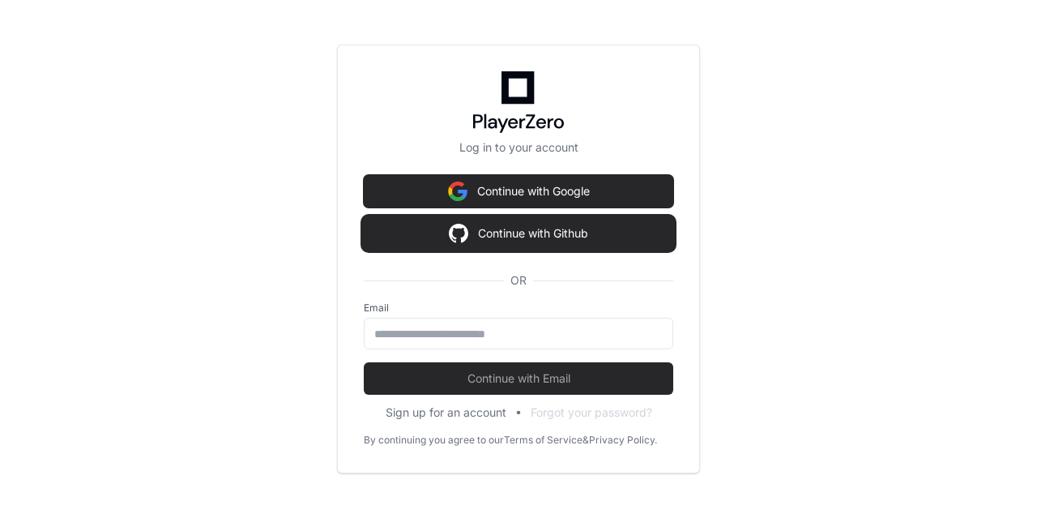
click at [547, 236] on button "Continue with Github" at bounding box center [518, 233] width 309 height 32
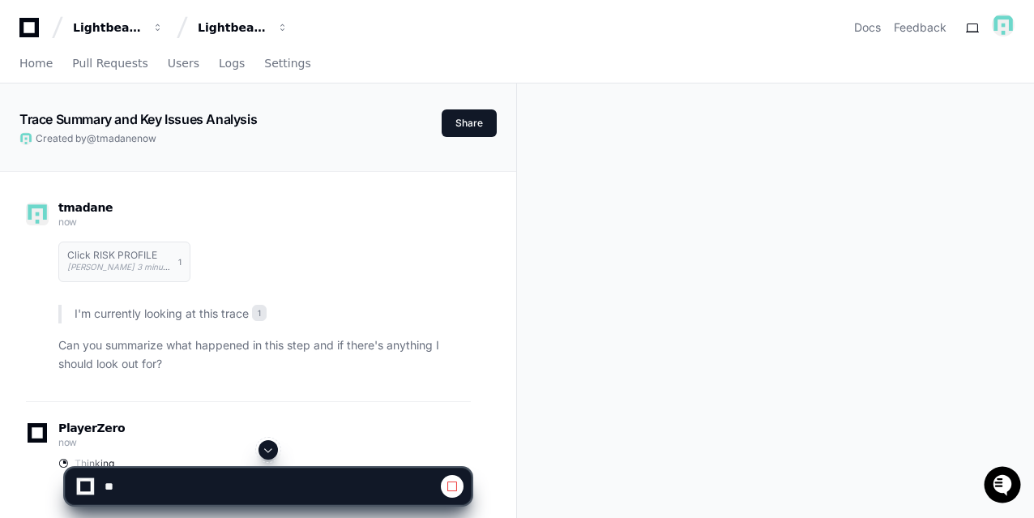
click at [458, 488] on button at bounding box center [452, 486] width 23 height 23
click at [313, 492] on textarea at bounding box center [231, 486] width 260 height 36
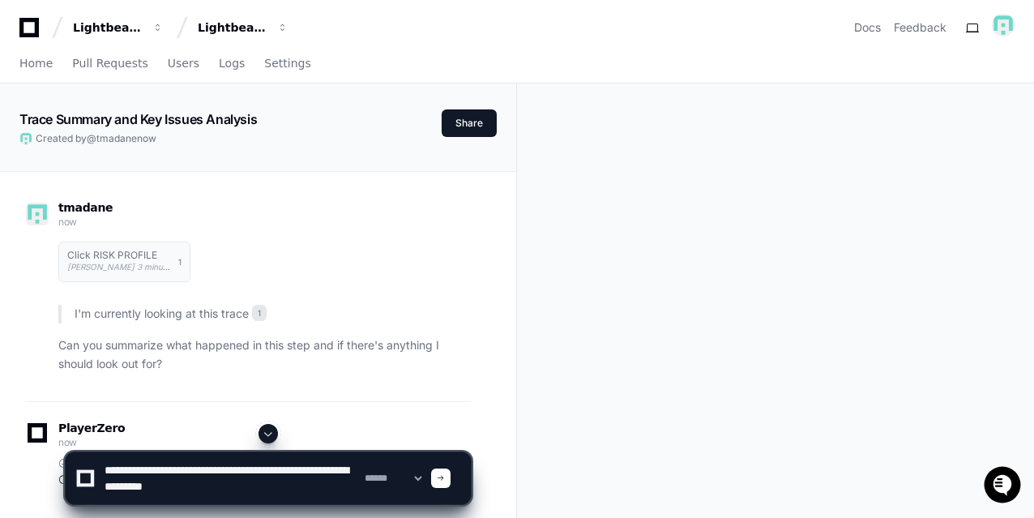
scroll to position [5, 0]
click at [344, 462] on textarea at bounding box center [231, 478] width 260 height 52
type textarea "**********"
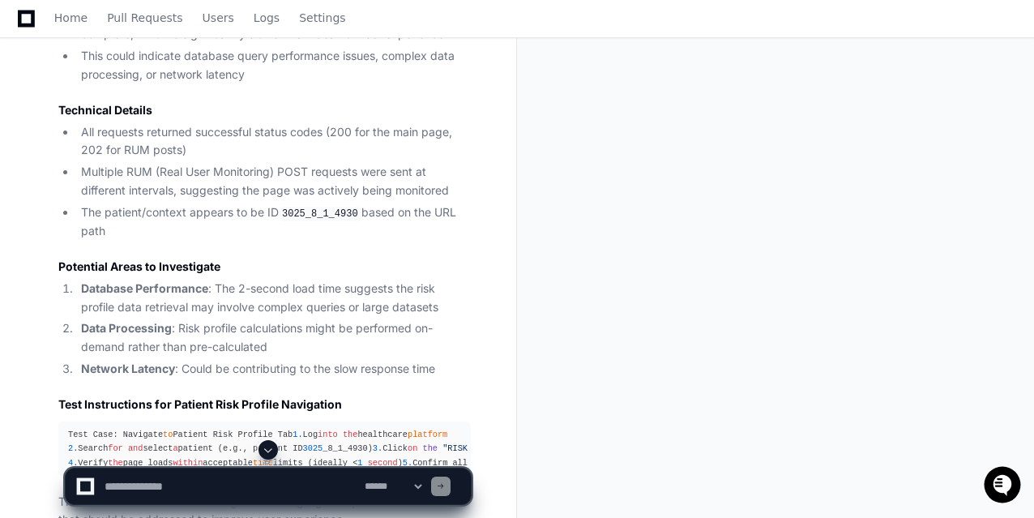
scroll to position [845, 0]
